Goal: Task Accomplishment & Management: Use online tool/utility

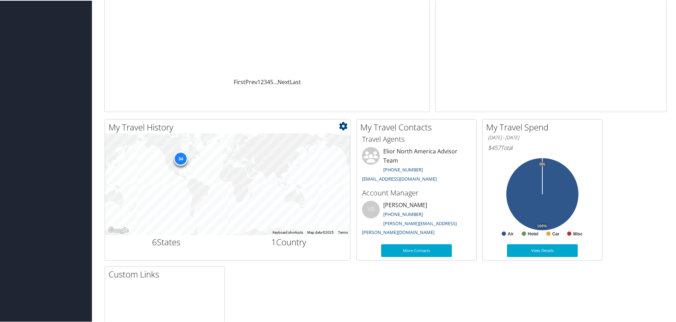
scroll to position [141, 0]
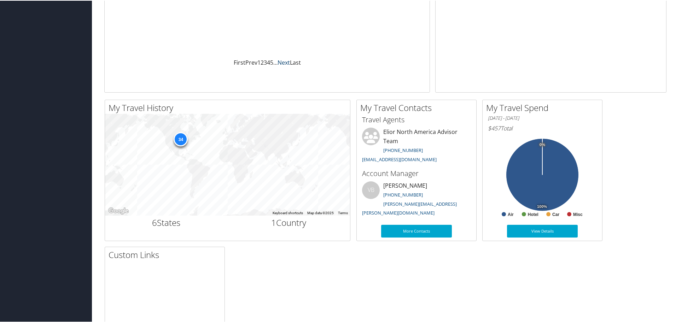
click at [281, 63] on link "Next" at bounding box center [284, 62] width 12 height 8
click at [242, 63] on link "First" at bounding box center [240, 62] width 12 height 8
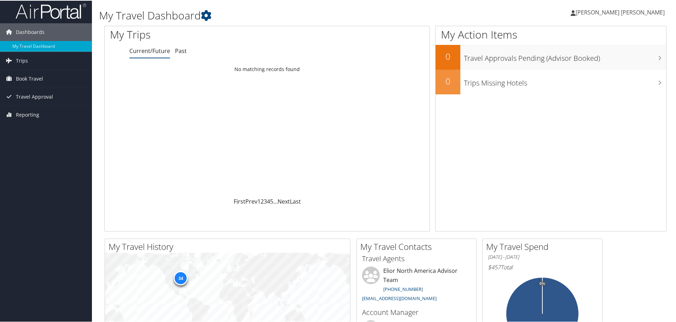
scroll to position [0, 0]
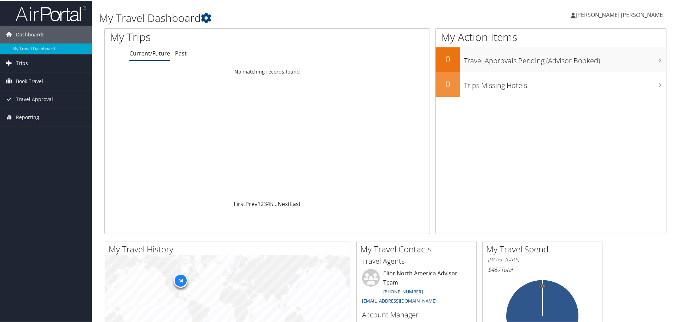
click at [23, 61] on span "Trips" at bounding box center [22, 63] width 12 height 18
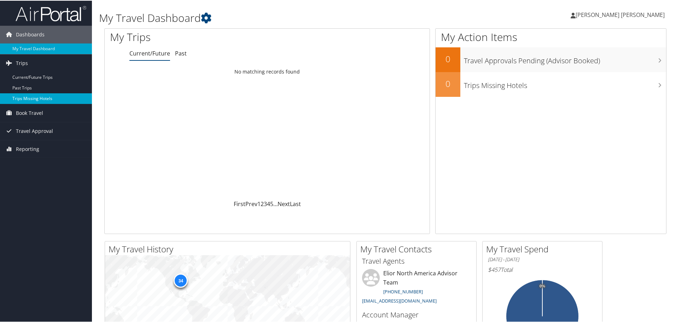
click at [25, 99] on link "Trips Missing Hotels" at bounding box center [46, 98] width 92 height 11
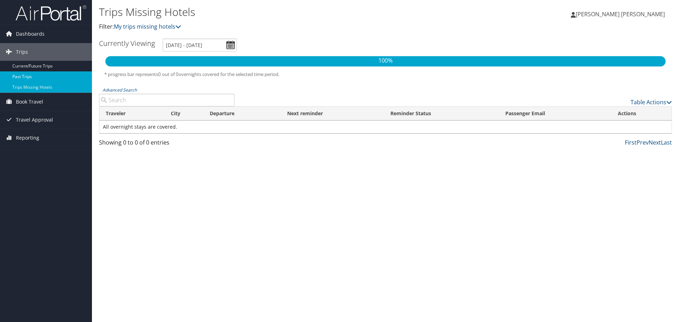
click at [23, 81] on link "Past Trips" at bounding box center [46, 76] width 92 height 11
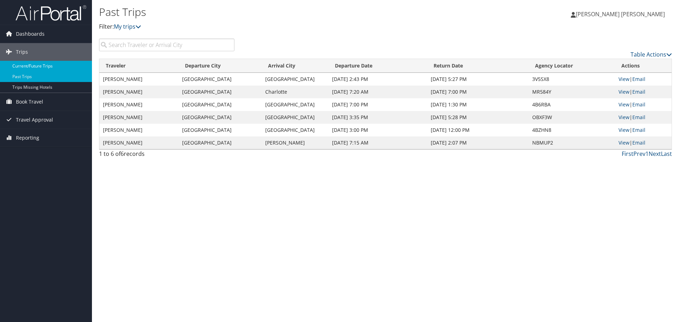
click at [28, 66] on link "Current/Future Trips" at bounding box center [46, 66] width 92 height 11
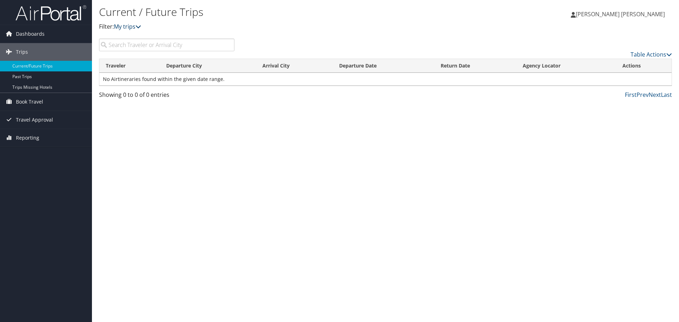
click at [140, 26] on icon at bounding box center [138, 27] width 6 height 6
click at [132, 25] on link "My trips" at bounding box center [127, 27] width 27 height 8
click at [130, 28] on link "My trips" at bounding box center [127, 27] width 27 height 8
click at [25, 118] on span "Travel Approval" at bounding box center [34, 120] width 37 height 18
click at [33, 151] on link "Canceled Trips" at bounding box center [46, 155] width 92 height 11
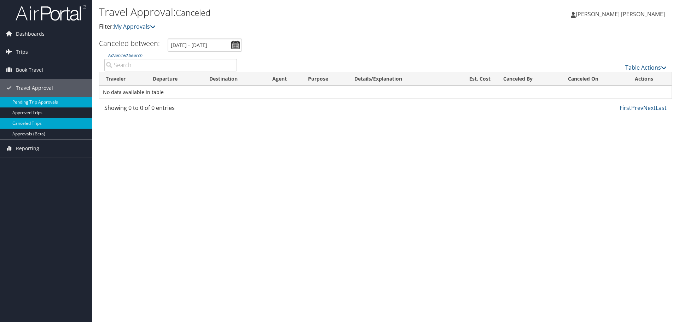
click at [25, 103] on link "Pending Trip Approvals" at bounding box center [46, 102] width 92 height 11
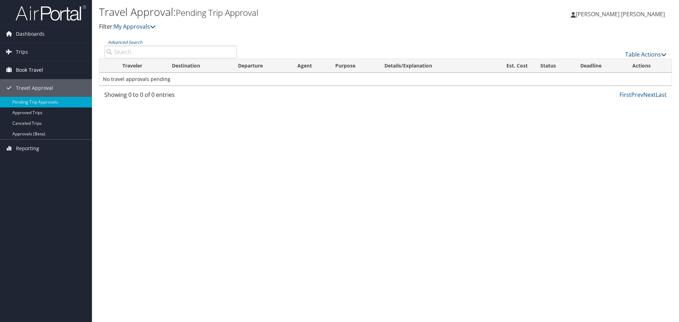
click at [31, 71] on span "Book Travel" at bounding box center [29, 70] width 27 height 18
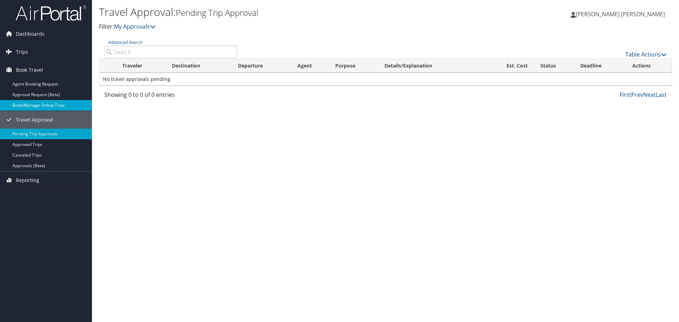
click at [48, 106] on link "Book/Manage Online Trips" at bounding box center [46, 105] width 92 height 11
